Goal: Check status: Check status

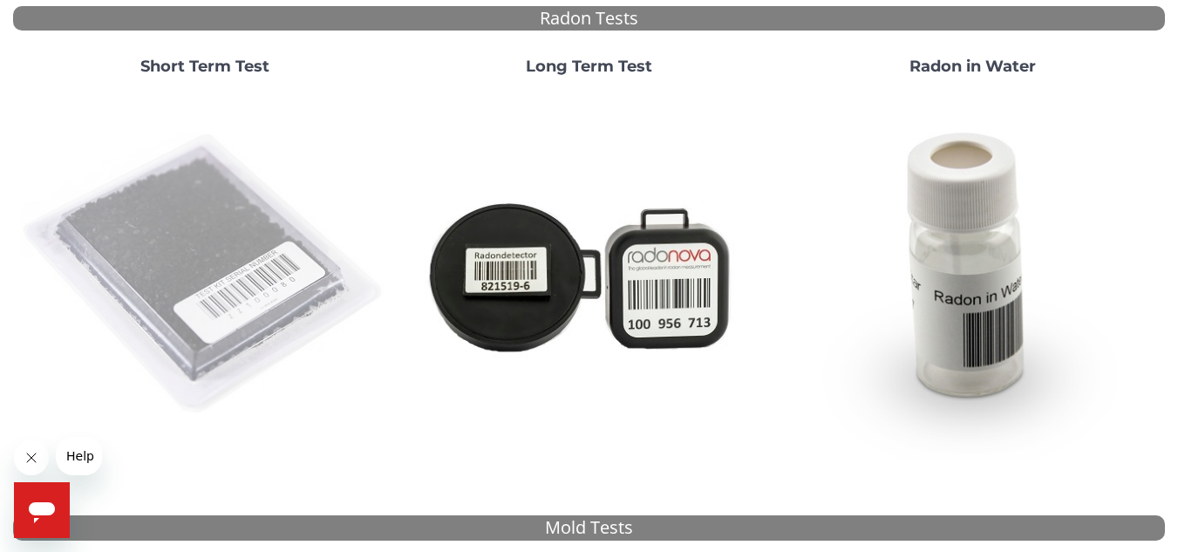
scroll to position [349, 0]
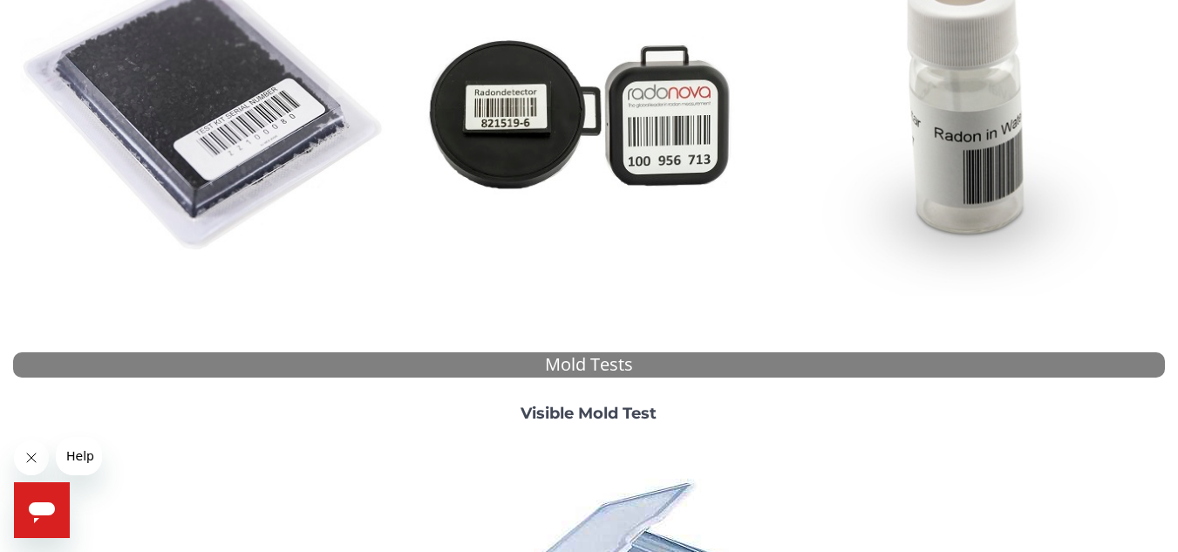
click at [186, 104] on img at bounding box center [205, 112] width 370 height 370
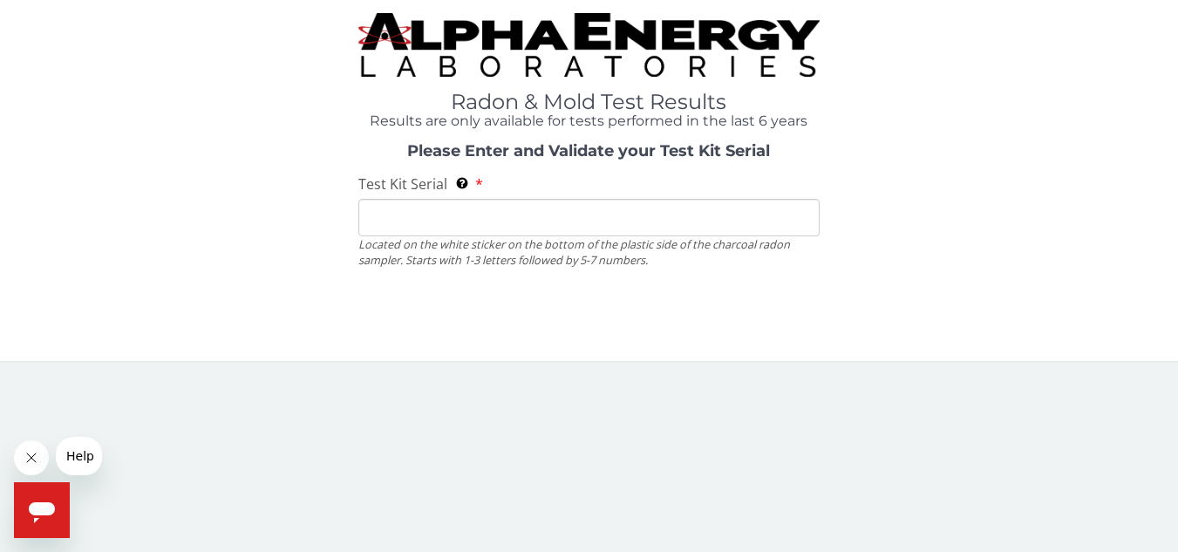
scroll to position [0, 0]
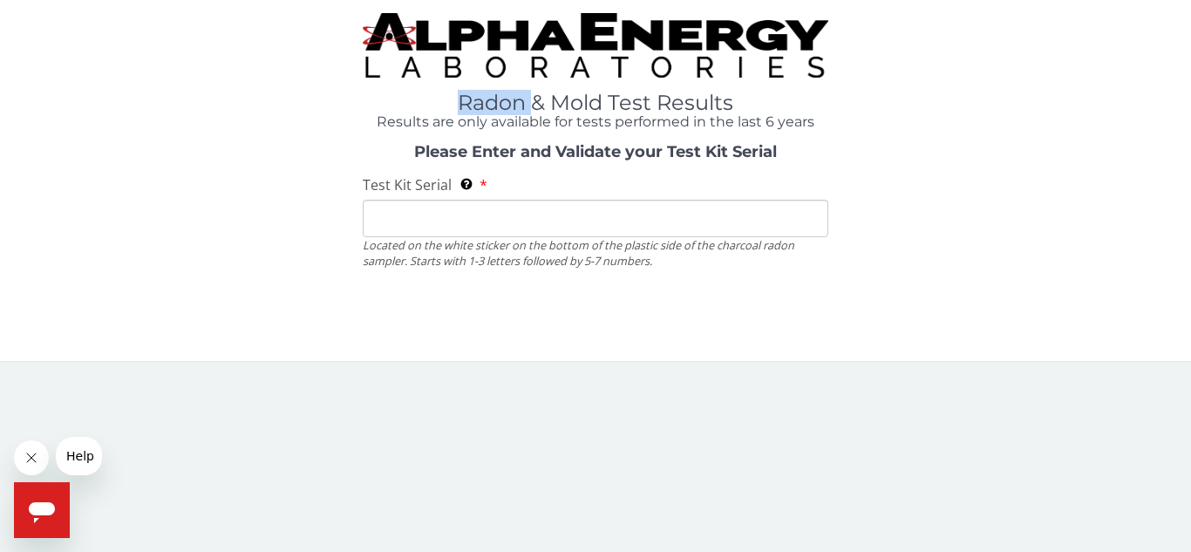
click at [186, 104] on div "Radon & Mold Test Results Results are only available for tests performed in the…" at bounding box center [595, 71] width 1165 height 117
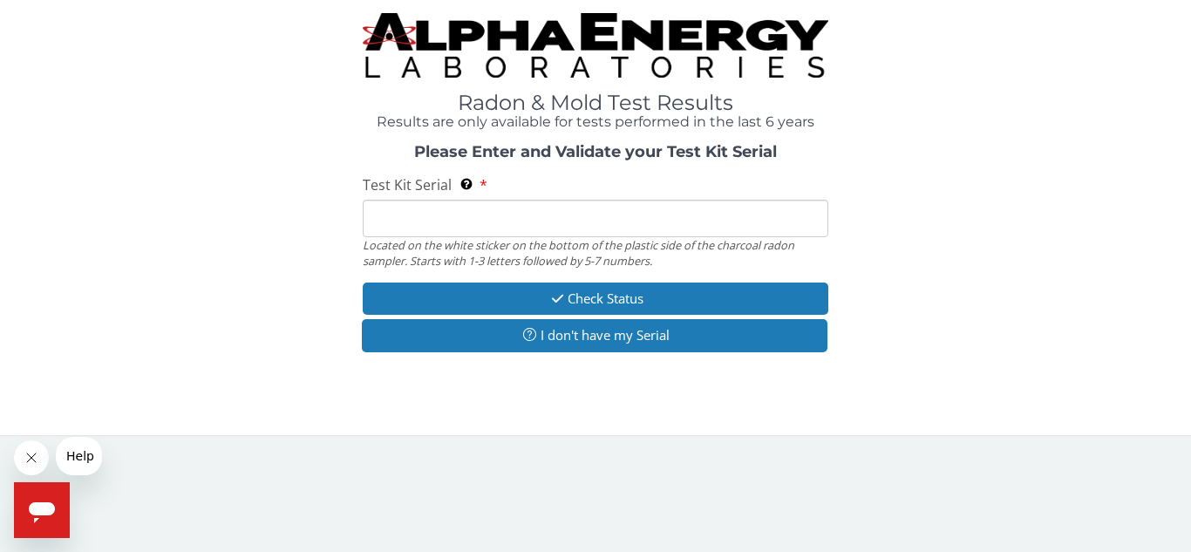
click at [383, 208] on input "Test Kit Serial Located on the white sticker on the bottom of the plastic side …" at bounding box center [595, 218] width 465 height 37
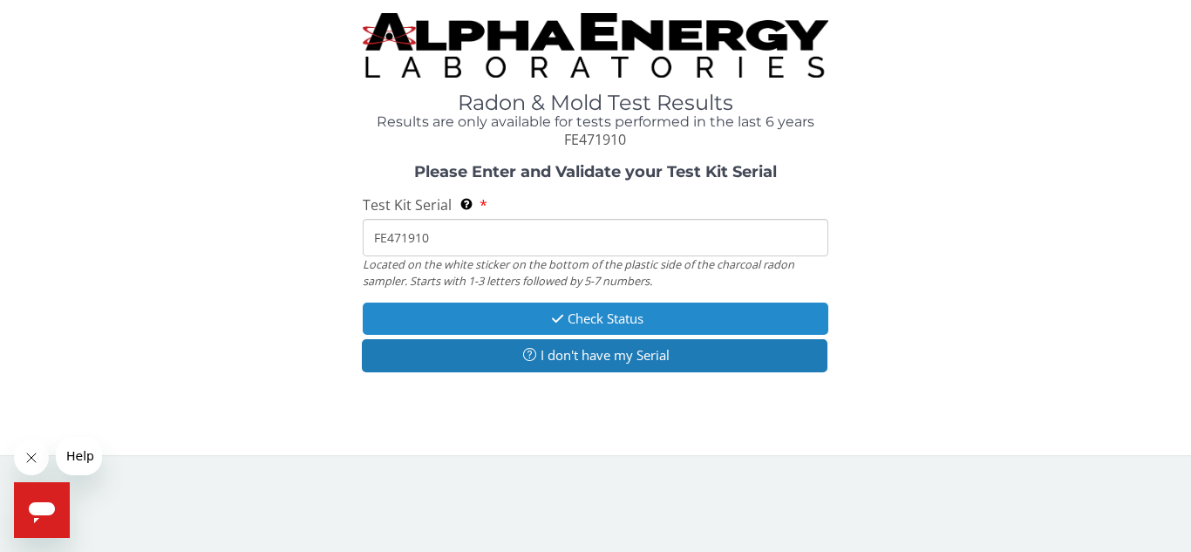
type input "FE471910"
click at [572, 310] on button "Check Status" at bounding box center [595, 318] width 465 height 32
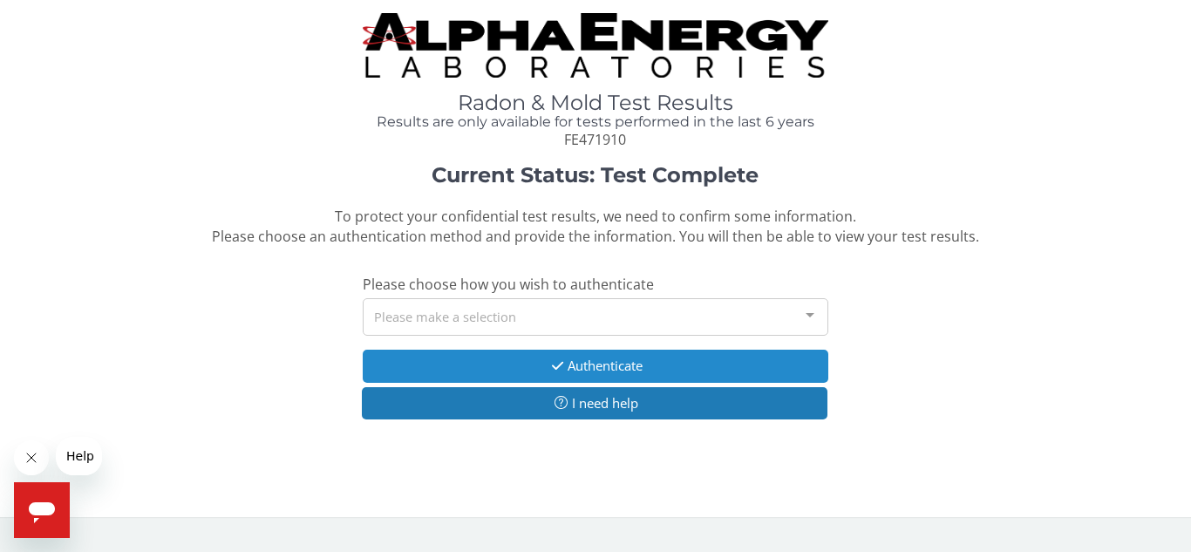
click at [584, 359] on button "Authenticate" at bounding box center [595, 366] width 465 height 32
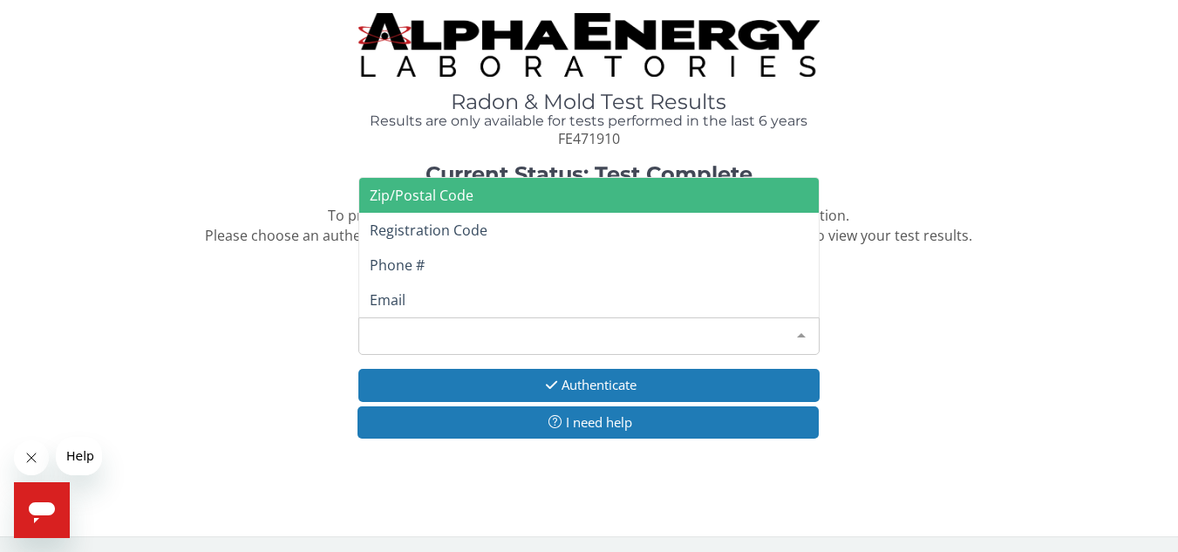
click at [805, 333] on div at bounding box center [801, 334] width 35 height 33
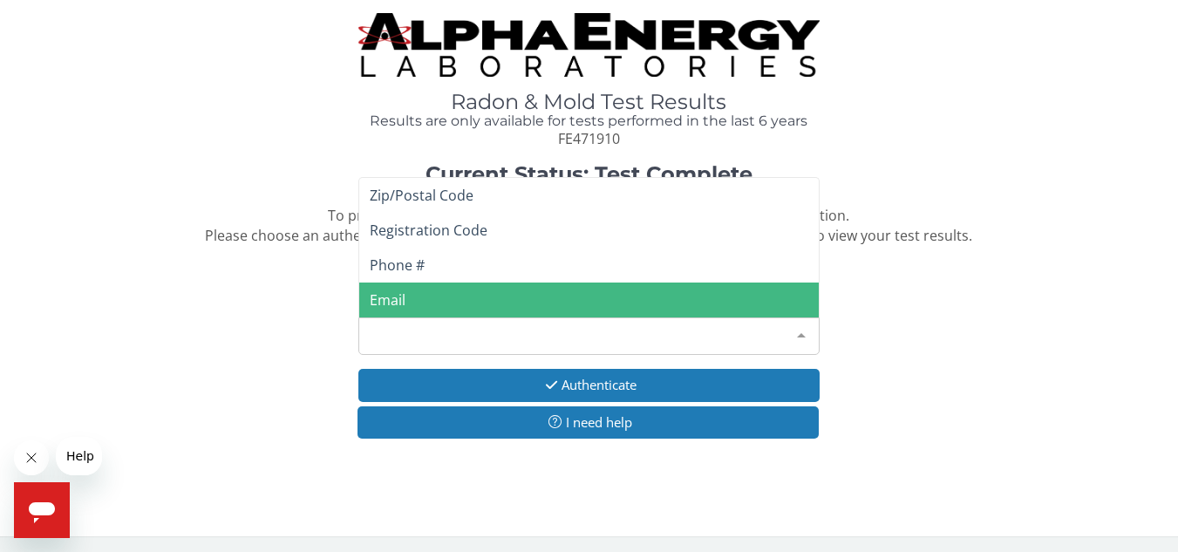
click at [395, 298] on span "Email" at bounding box center [388, 299] width 36 height 19
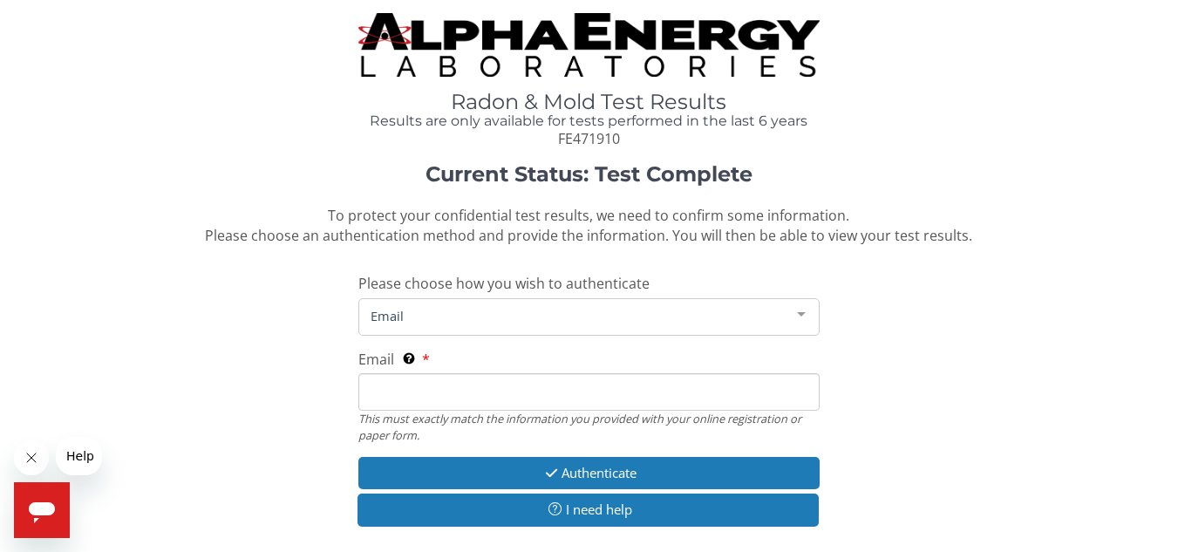
click at [412, 390] on input "Email This must exactly match the information you provided with your online reg…" at bounding box center [588, 391] width 460 height 37
type input "[EMAIL_ADDRESS][DOMAIN_NAME]"
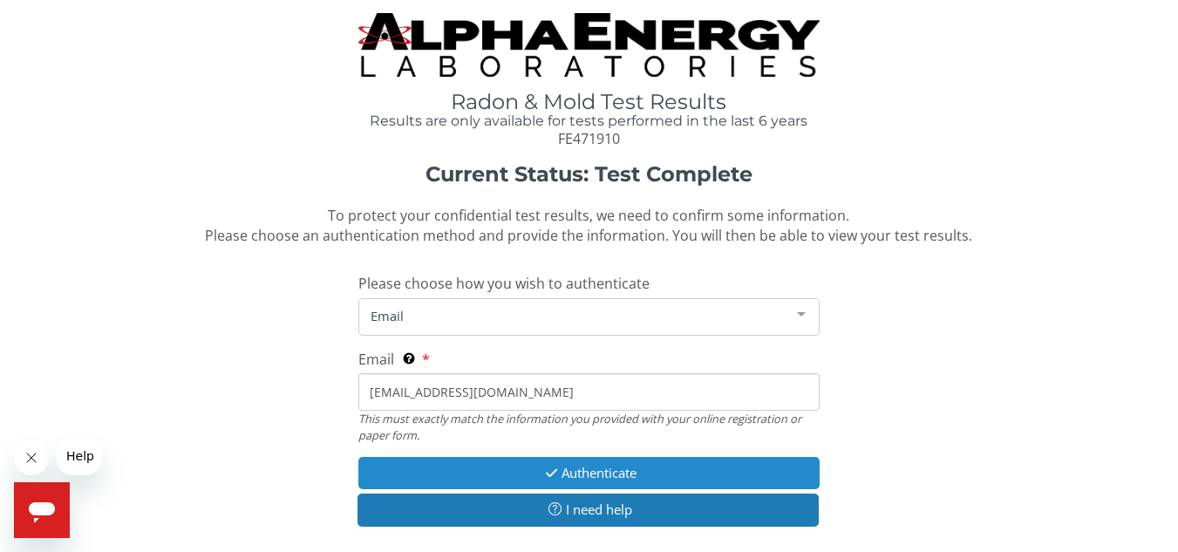
click at [581, 470] on button "Authenticate" at bounding box center [588, 473] width 460 height 32
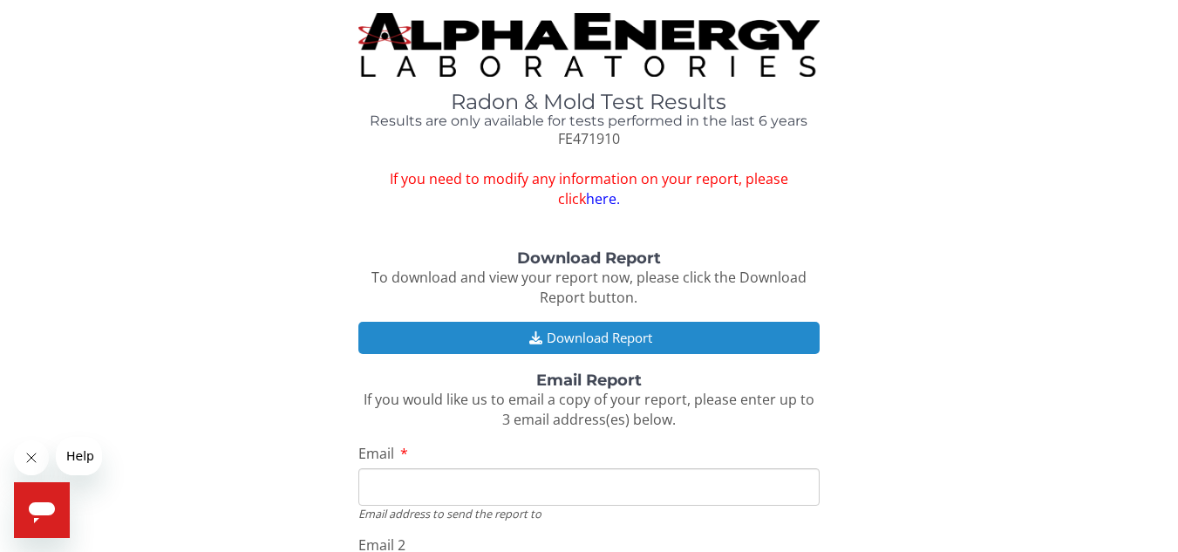
click at [595, 332] on button "Download Report" at bounding box center [588, 338] width 460 height 32
